Goal: Find specific page/section: Find specific page/section

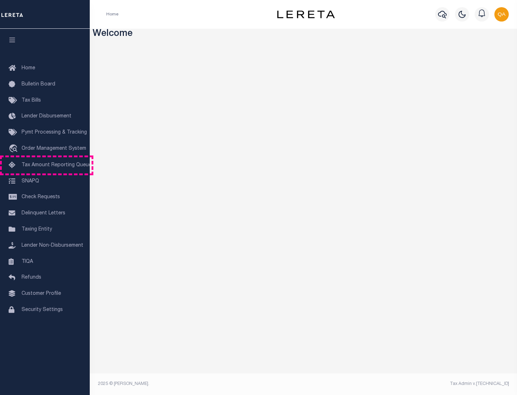
click at [45, 165] on span "Tax Amount Reporting Queue" at bounding box center [57, 165] width 70 height 5
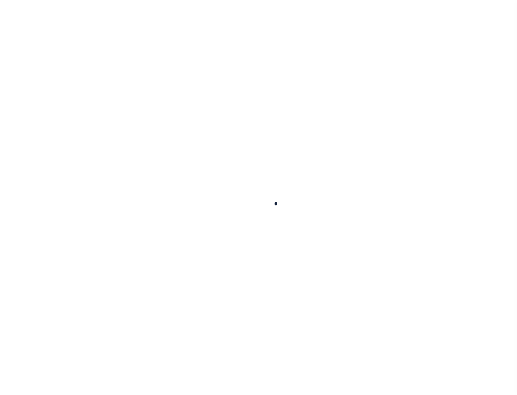
select select "100"
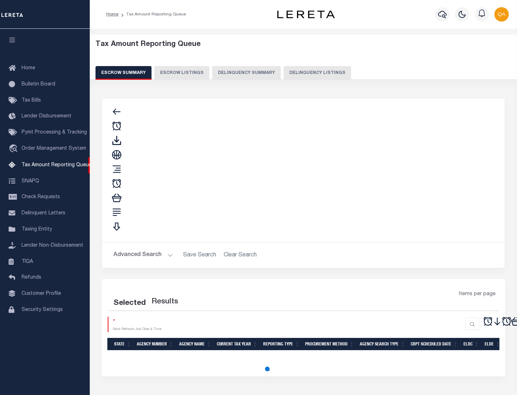
select select "100"
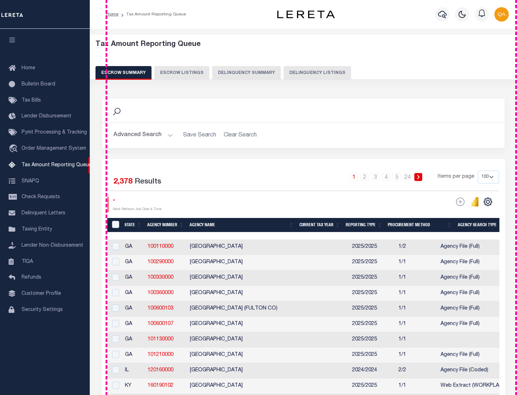
scroll to position [814, 0]
